Goal: Task Accomplishment & Management: Manage account settings

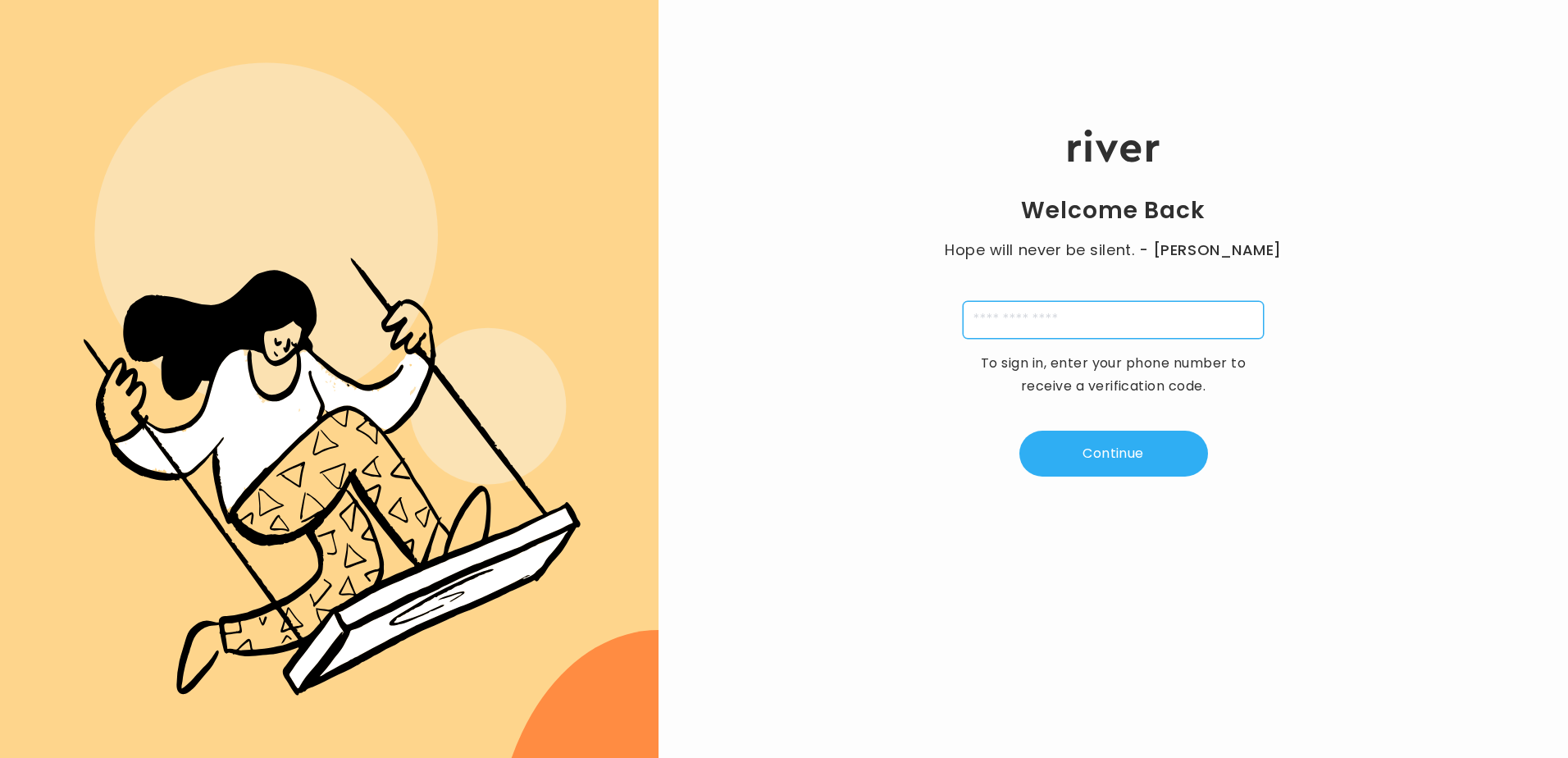
click at [1085, 314] on input "tel" at bounding box center [1113, 320] width 301 height 37
type input "**********"
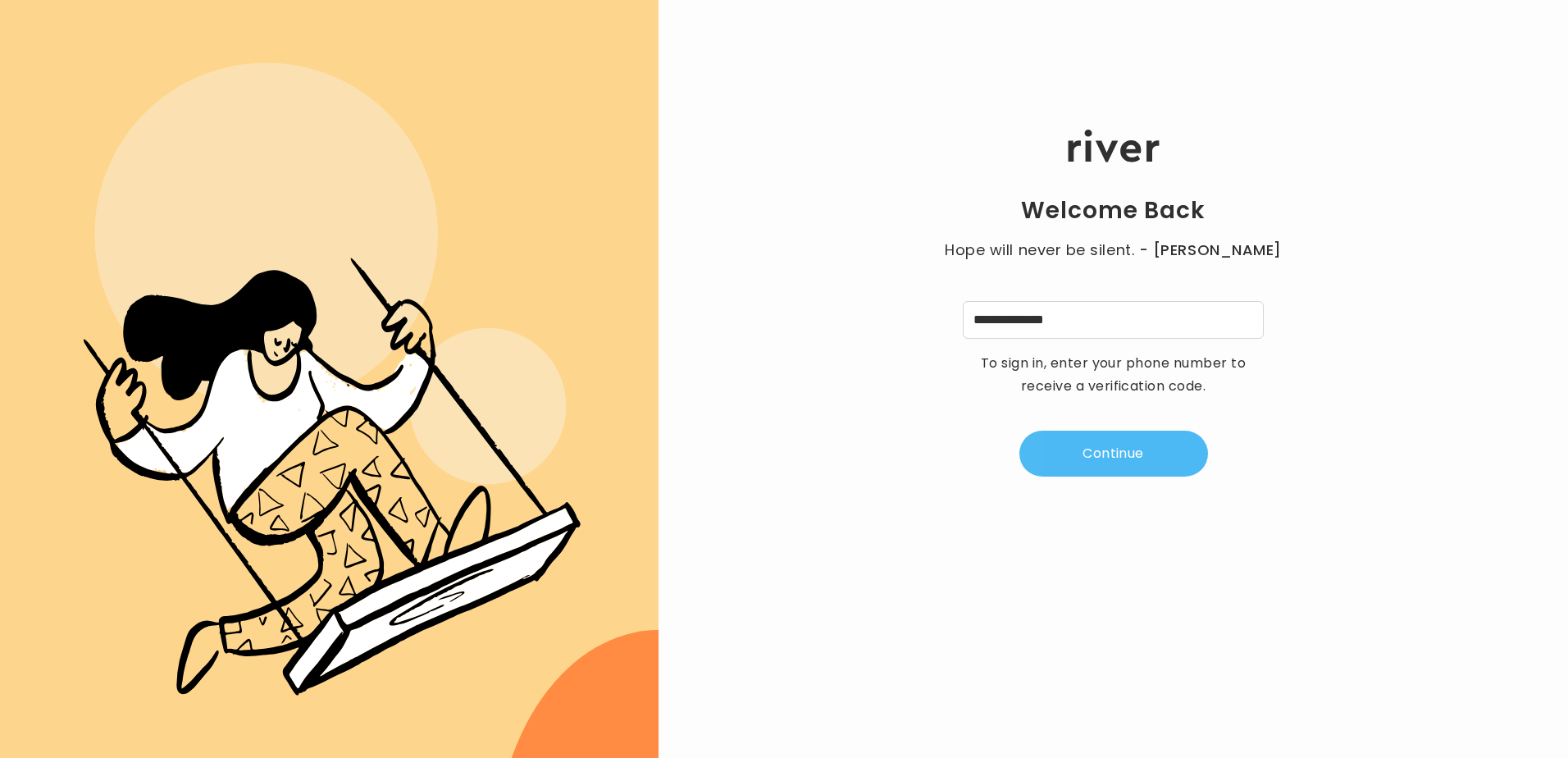
click at [1098, 454] on button "Continue" at bounding box center [1113, 453] width 189 height 46
type input "*"
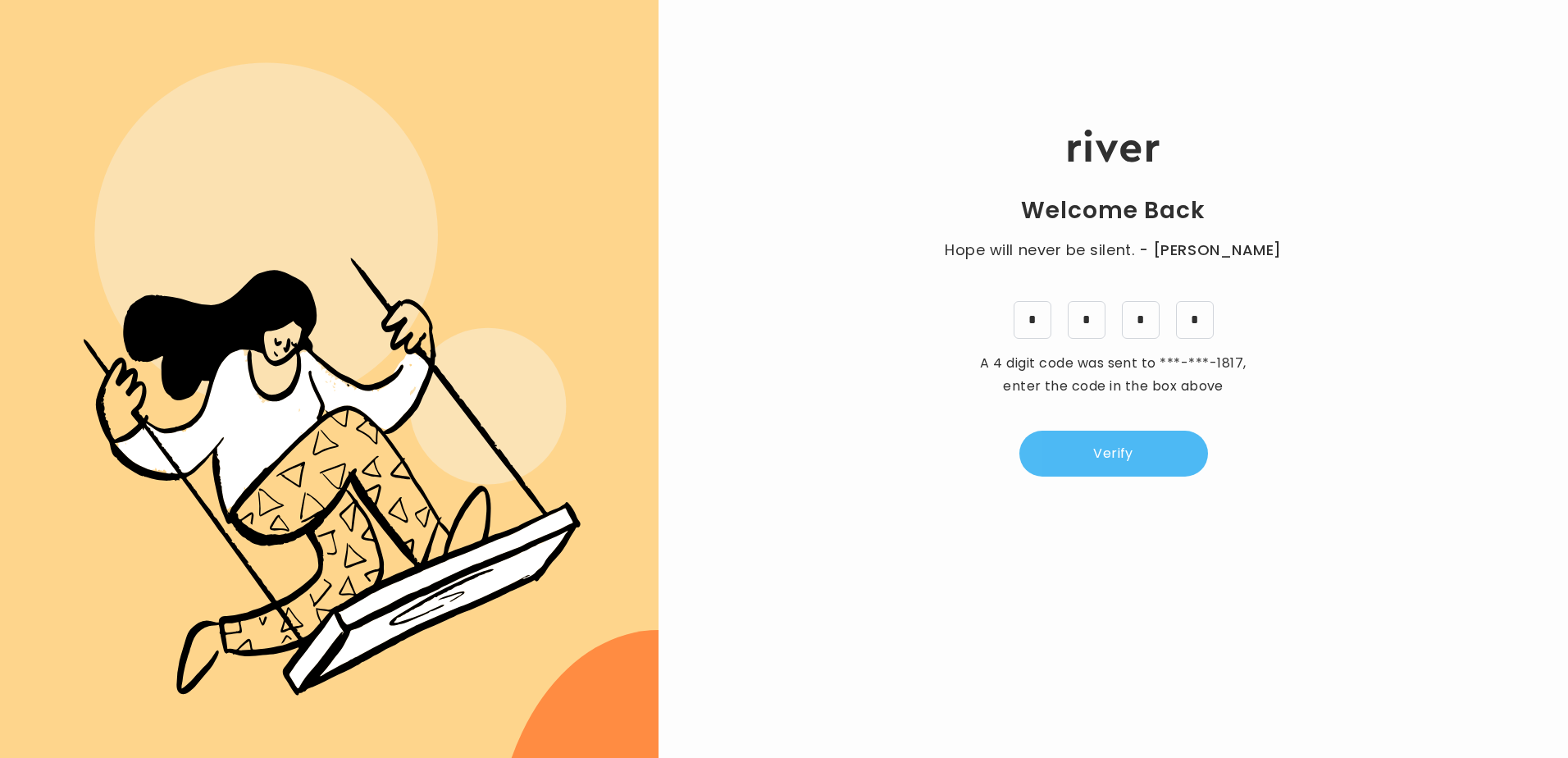
click at [1107, 452] on button "Verify" at bounding box center [1113, 453] width 189 height 46
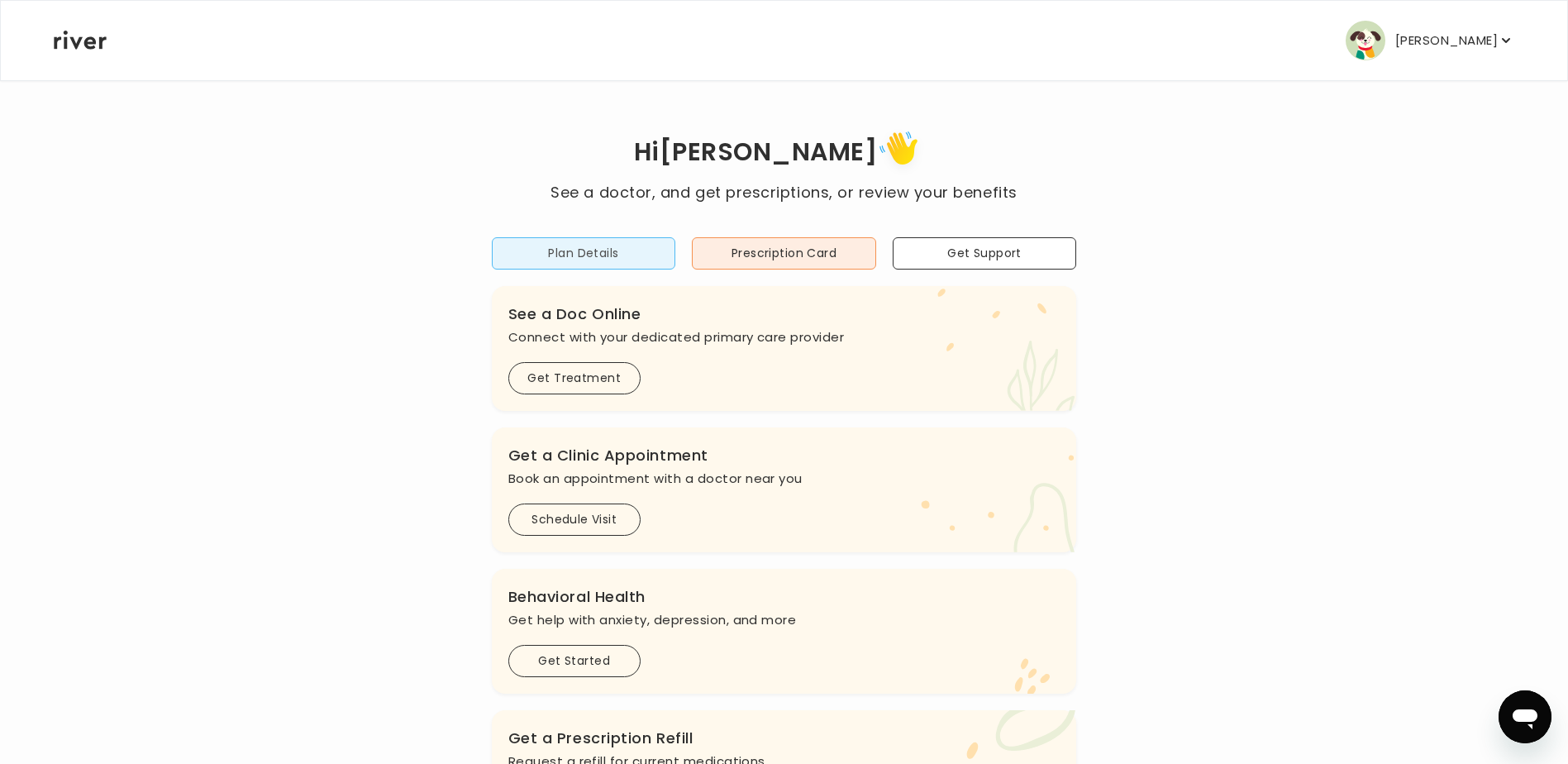
click at [621, 248] on button "Plan Details" at bounding box center [585, 253] width 185 height 32
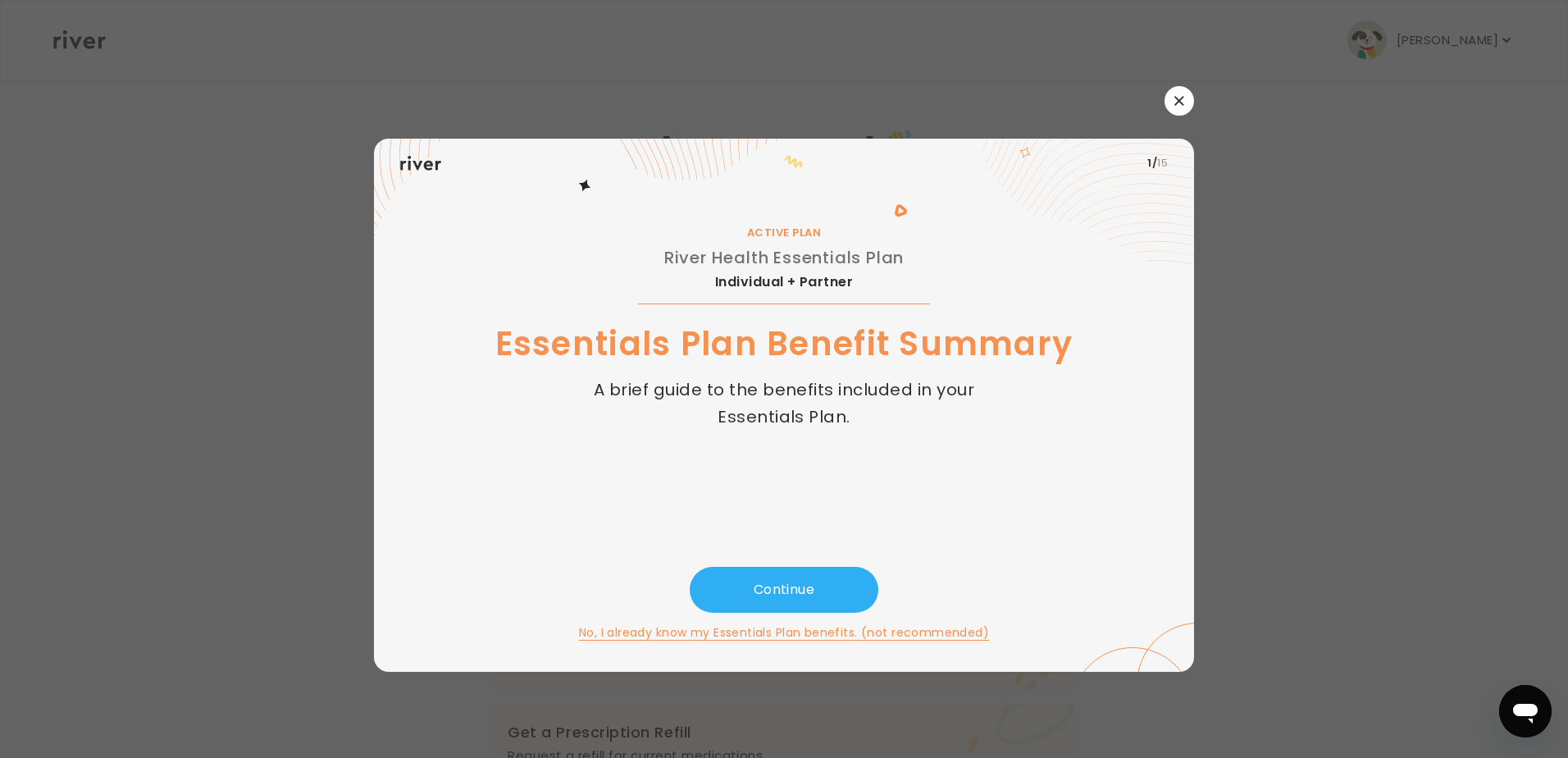
click at [1189, 99] on button "button" at bounding box center [1179, 100] width 30 height 30
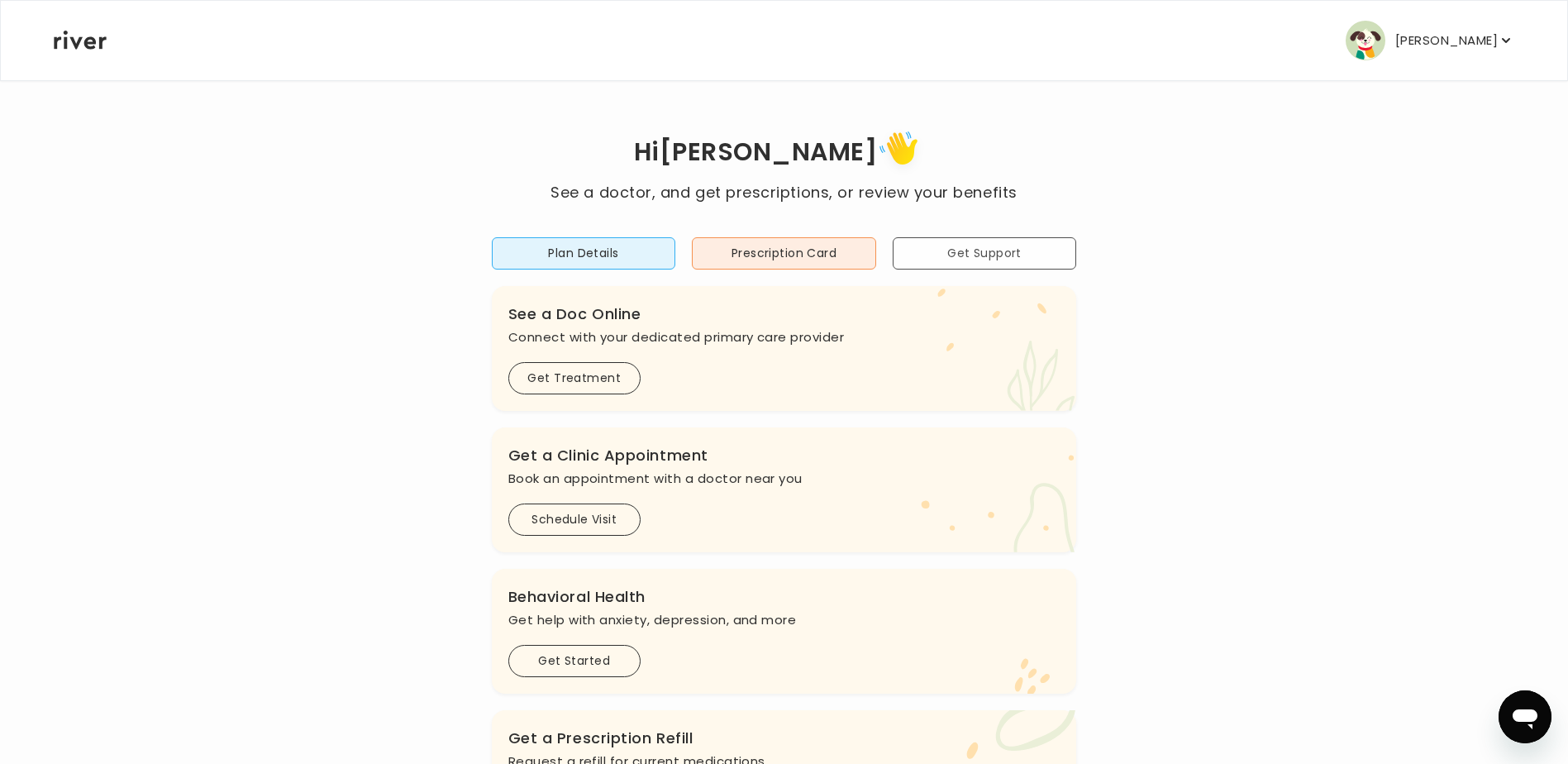
click at [982, 249] on button "Get Support" at bounding box center [985, 253] width 185 height 32
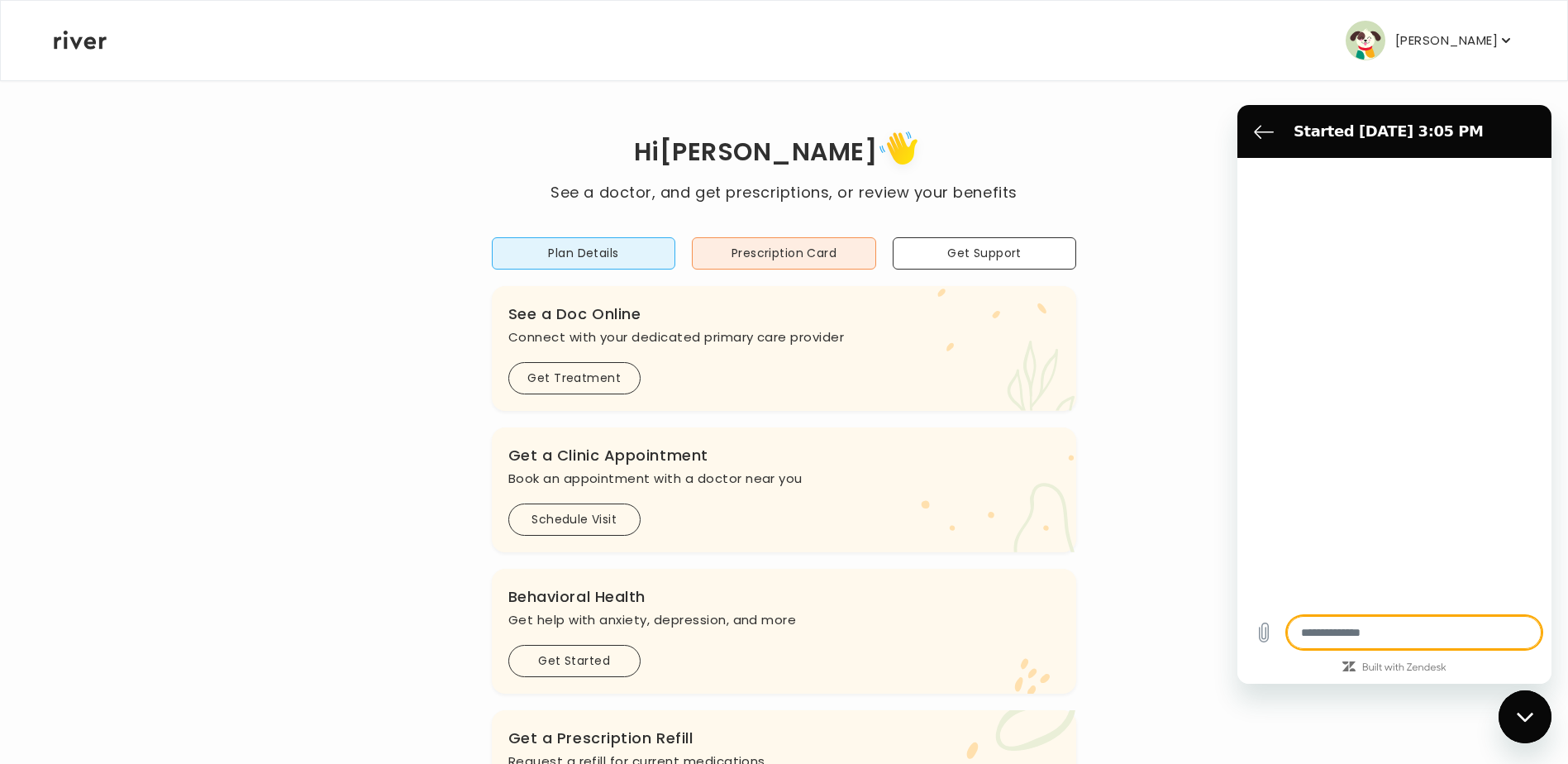
type textarea "*"
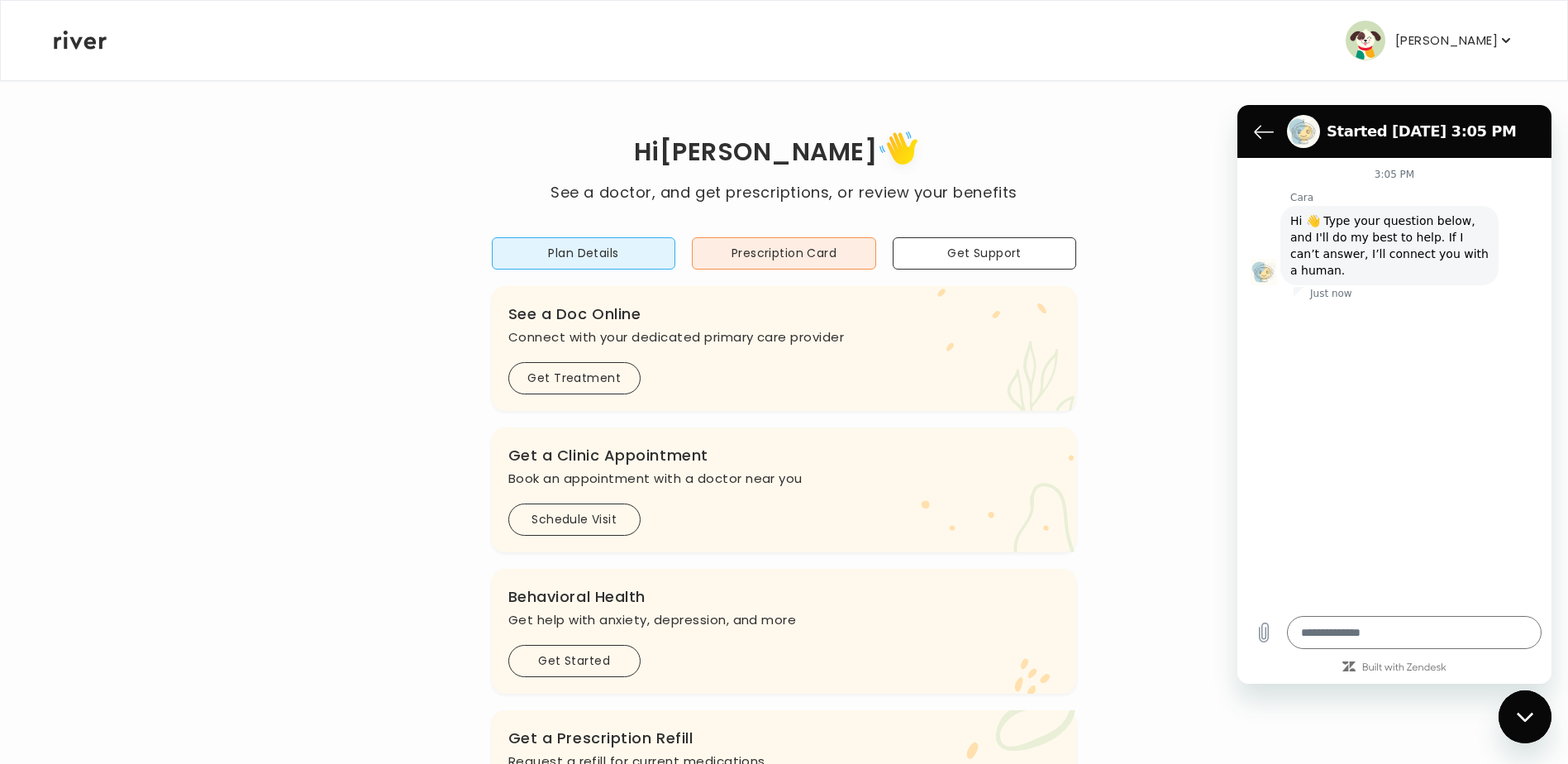
click at [1489, 39] on p "[PERSON_NAME]" at bounding box center [1446, 40] width 102 height 23
click at [1161, 101] on div "Hi [PERSON_NAME] See a doctor, and get prescriptions, or review your benefits P…" at bounding box center [784, 551] width 1463 height 943
click at [1262, 133] on icon "Back to the conversation list" at bounding box center [1264, 131] width 20 height 20
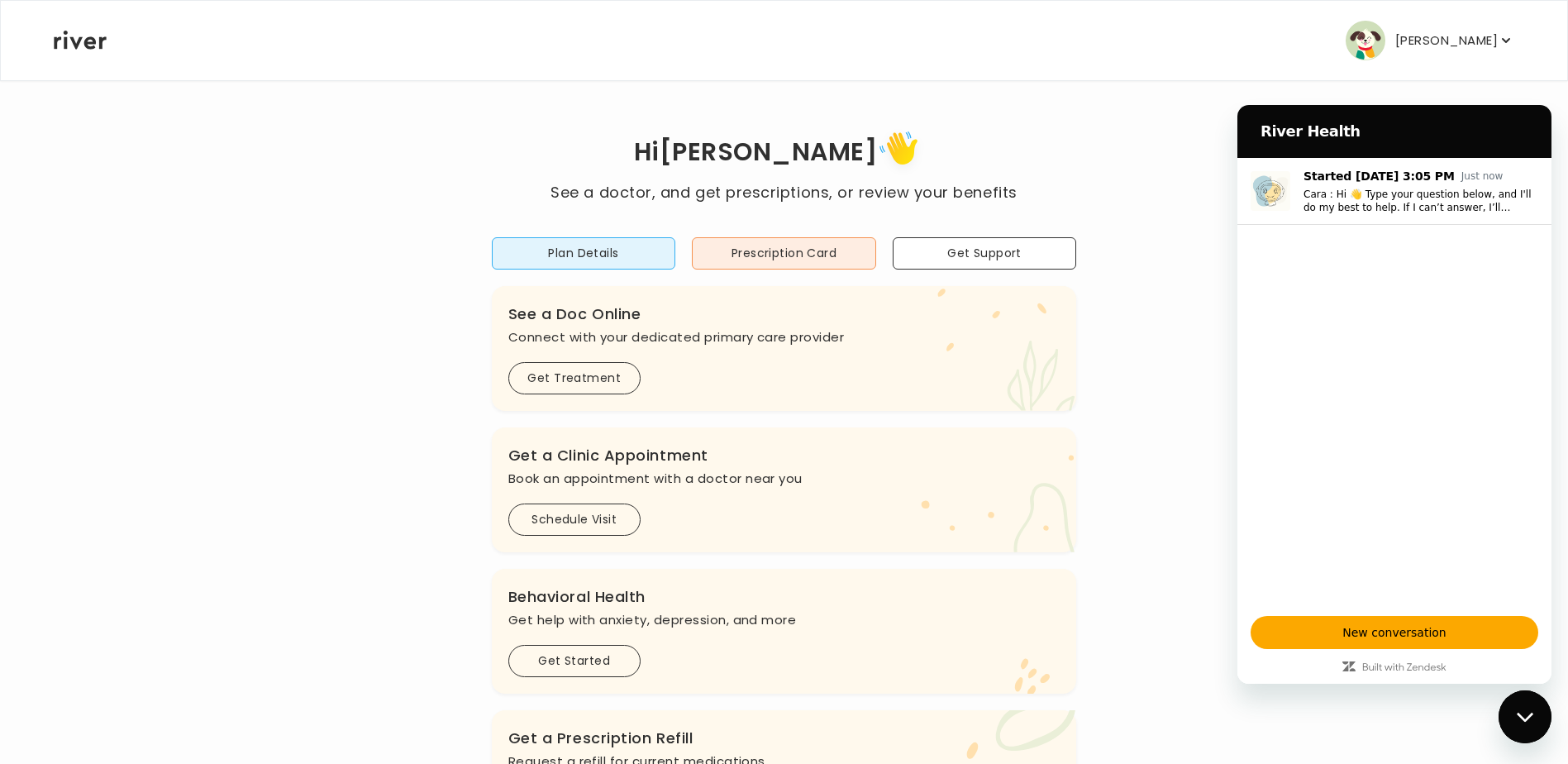
click at [1204, 167] on div "Hi [PERSON_NAME] See a doctor, and get prescriptions, or review your benefits P…" at bounding box center [784, 551] width 1463 height 850
click at [1532, 717] on icon "Close messaging window" at bounding box center [1525, 716] width 17 height 11
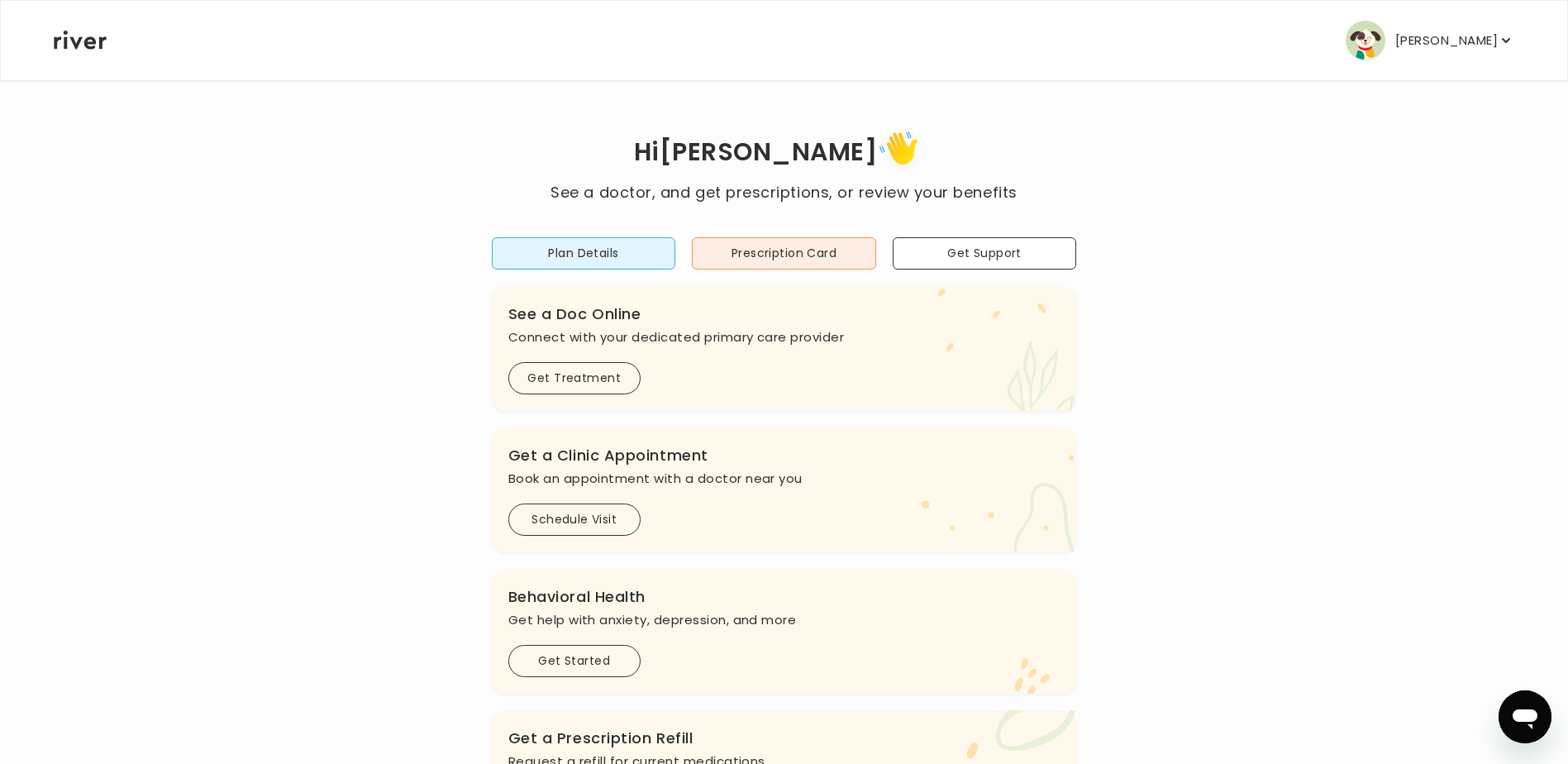
click at [1497, 36] on p "[PERSON_NAME]" at bounding box center [1446, 40] width 102 height 23
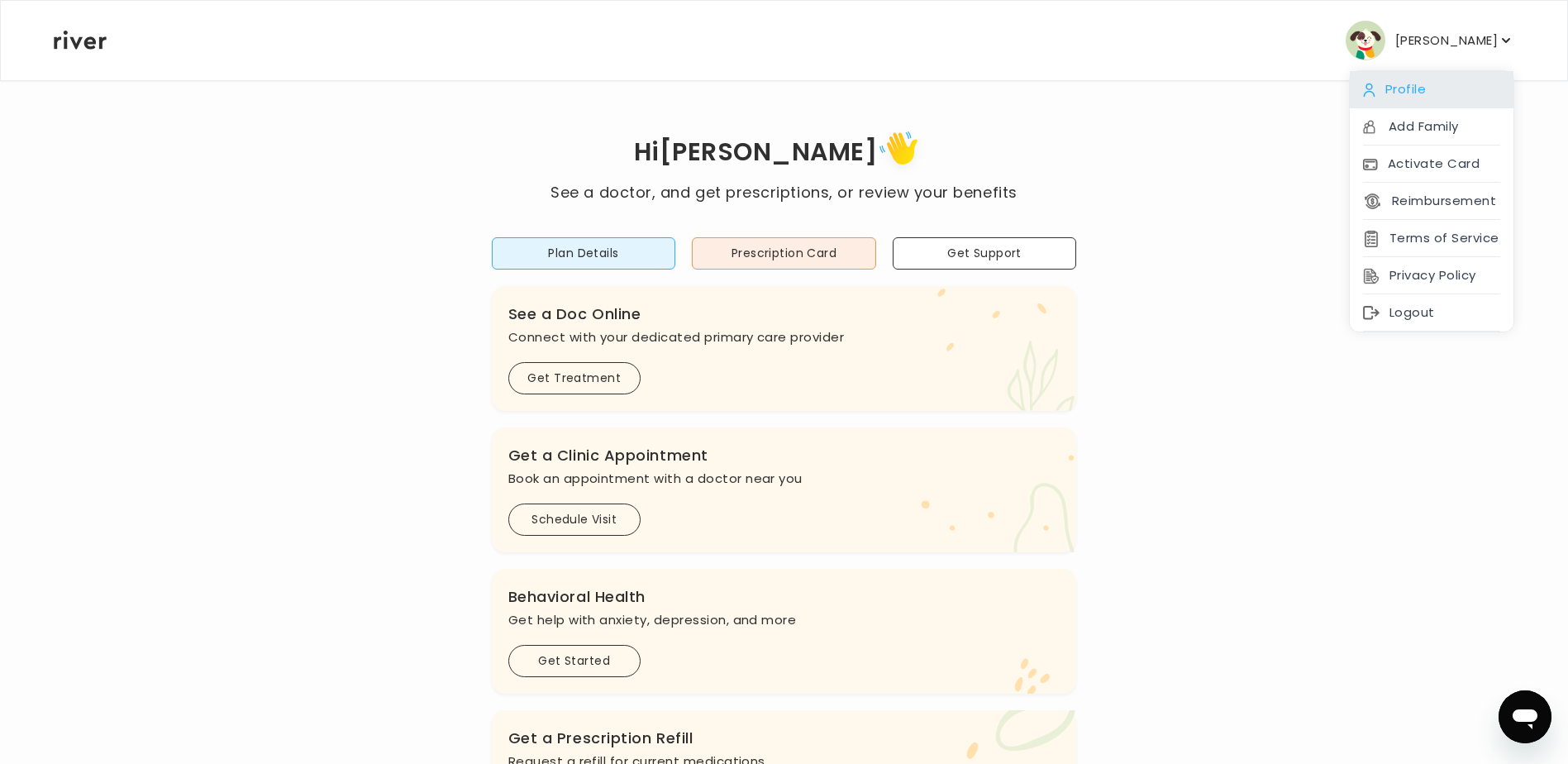
click at [1399, 84] on div "Profile" at bounding box center [1431, 89] width 164 height 37
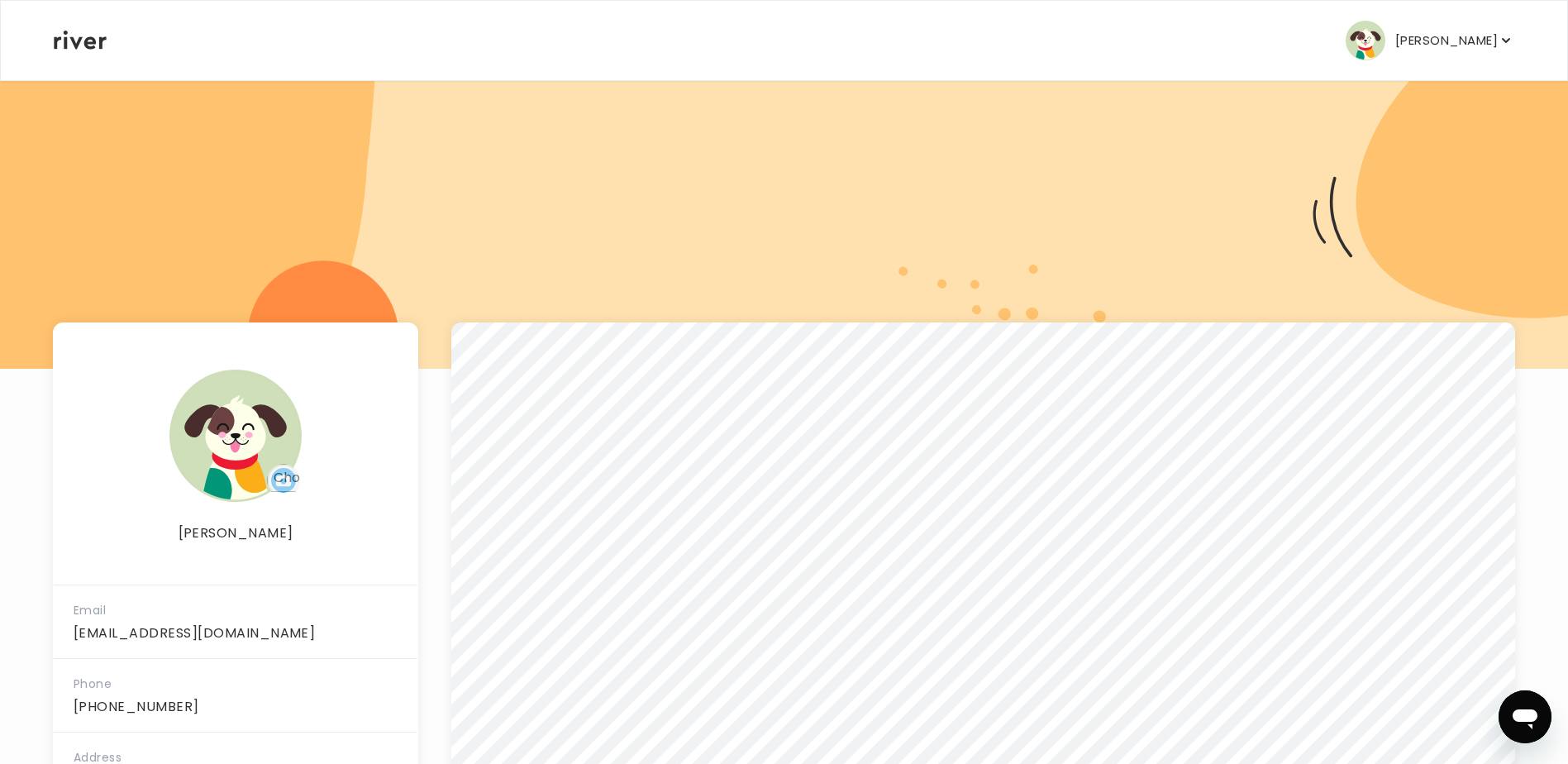
click at [1493, 37] on p "[PERSON_NAME]" at bounding box center [1446, 40] width 102 height 23
